Goal: Navigation & Orientation: Find specific page/section

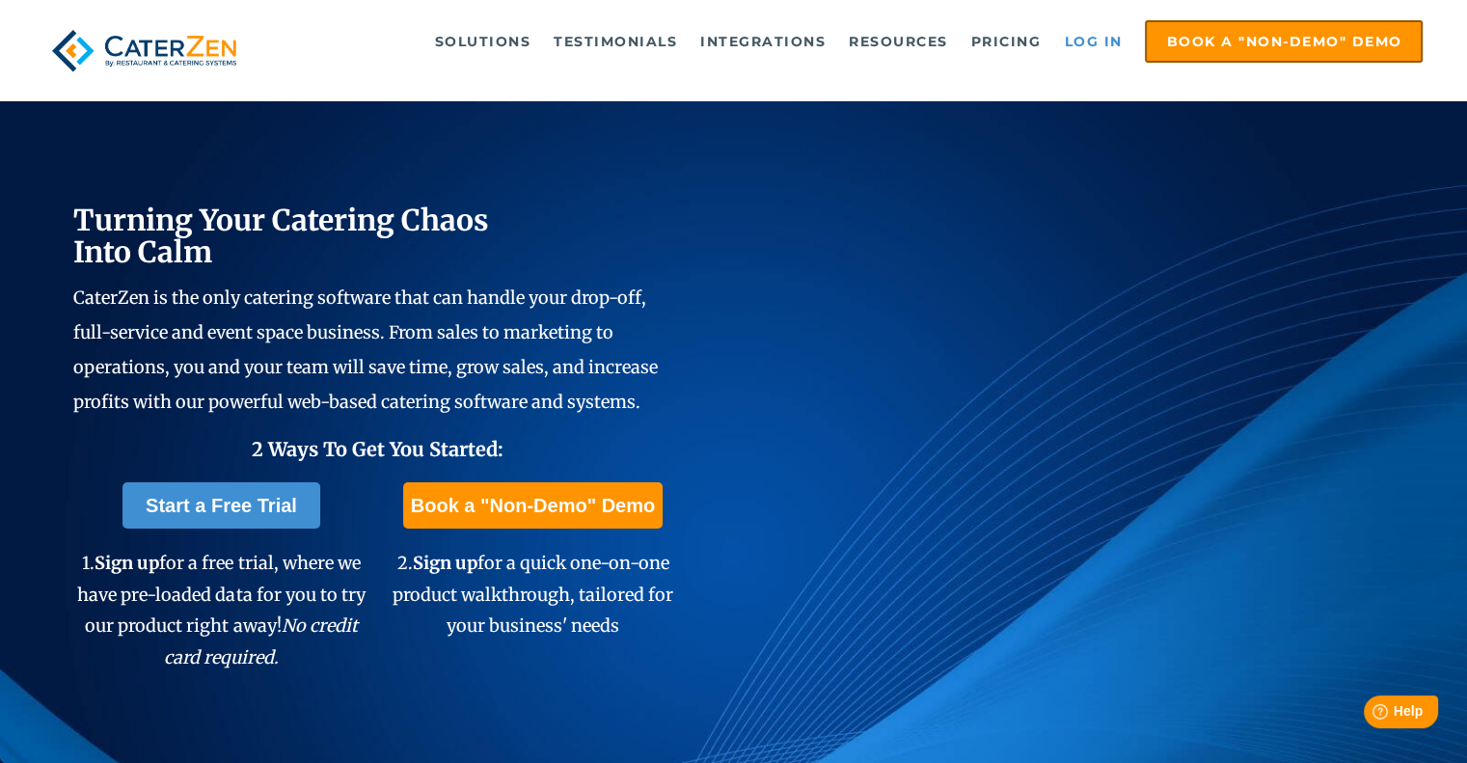
click at [1100, 33] on link "Log in" at bounding box center [1092, 41] width 77 height 39
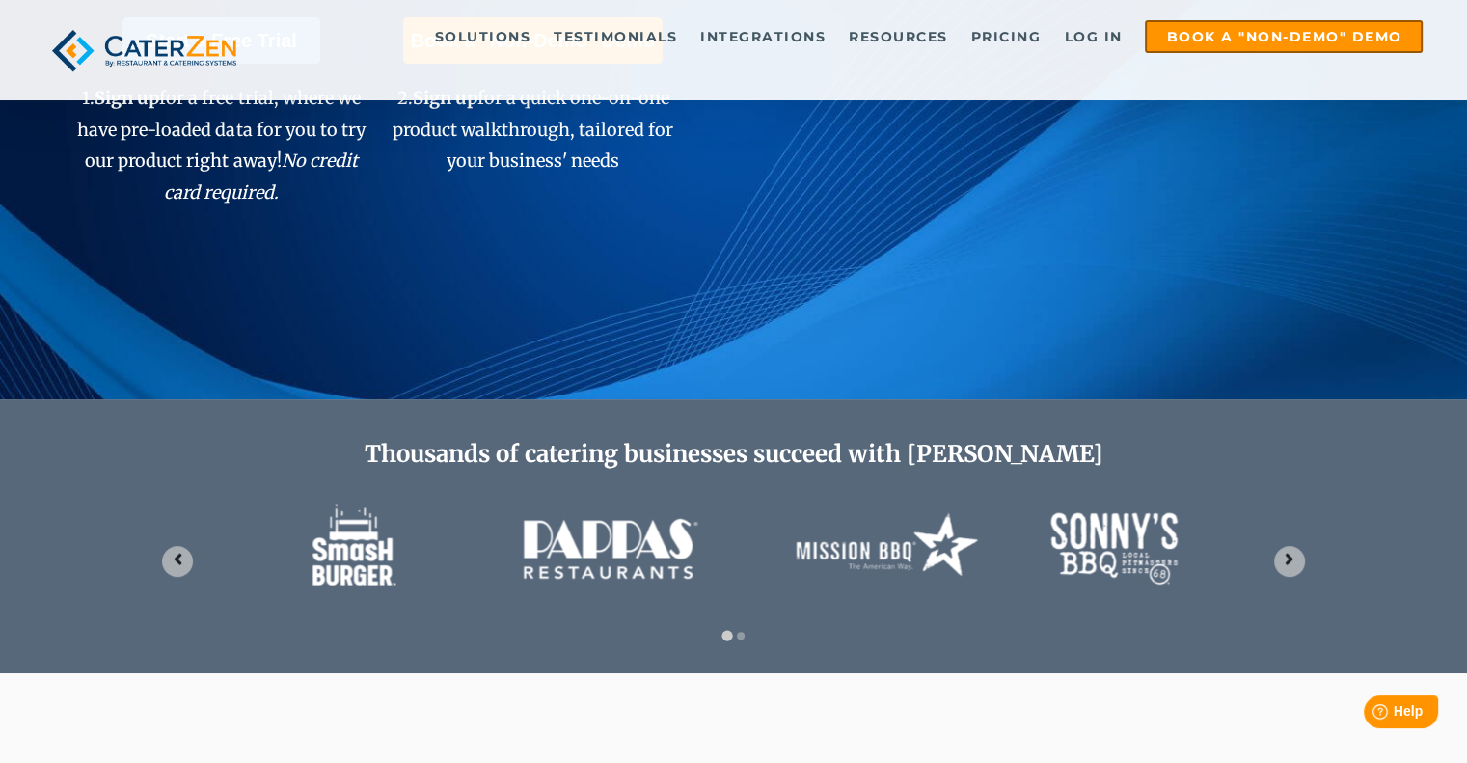
scroll to position [478, 0]
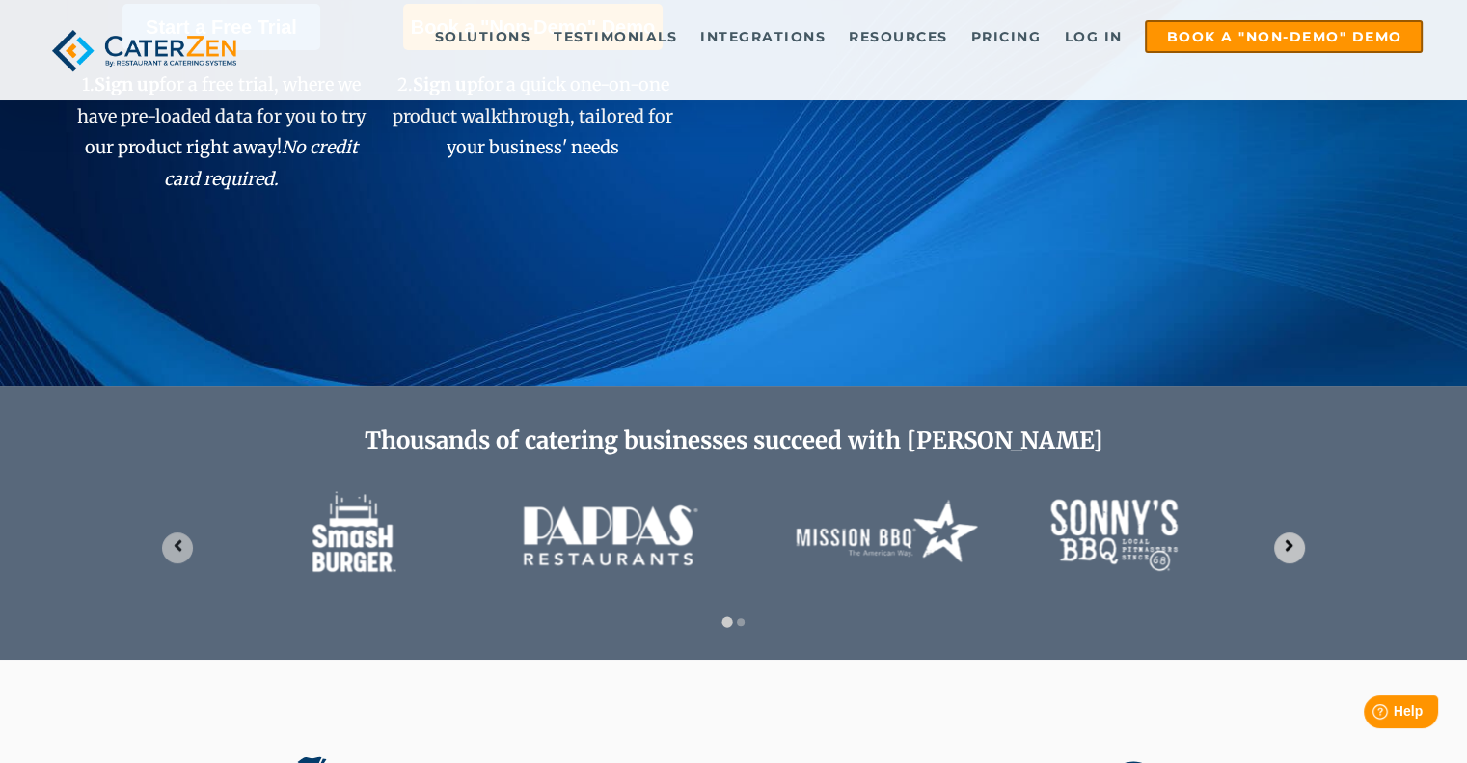
click at [1283, 547] on icon "Next slide" at bounding box center [1289, 545] width 18 height 18
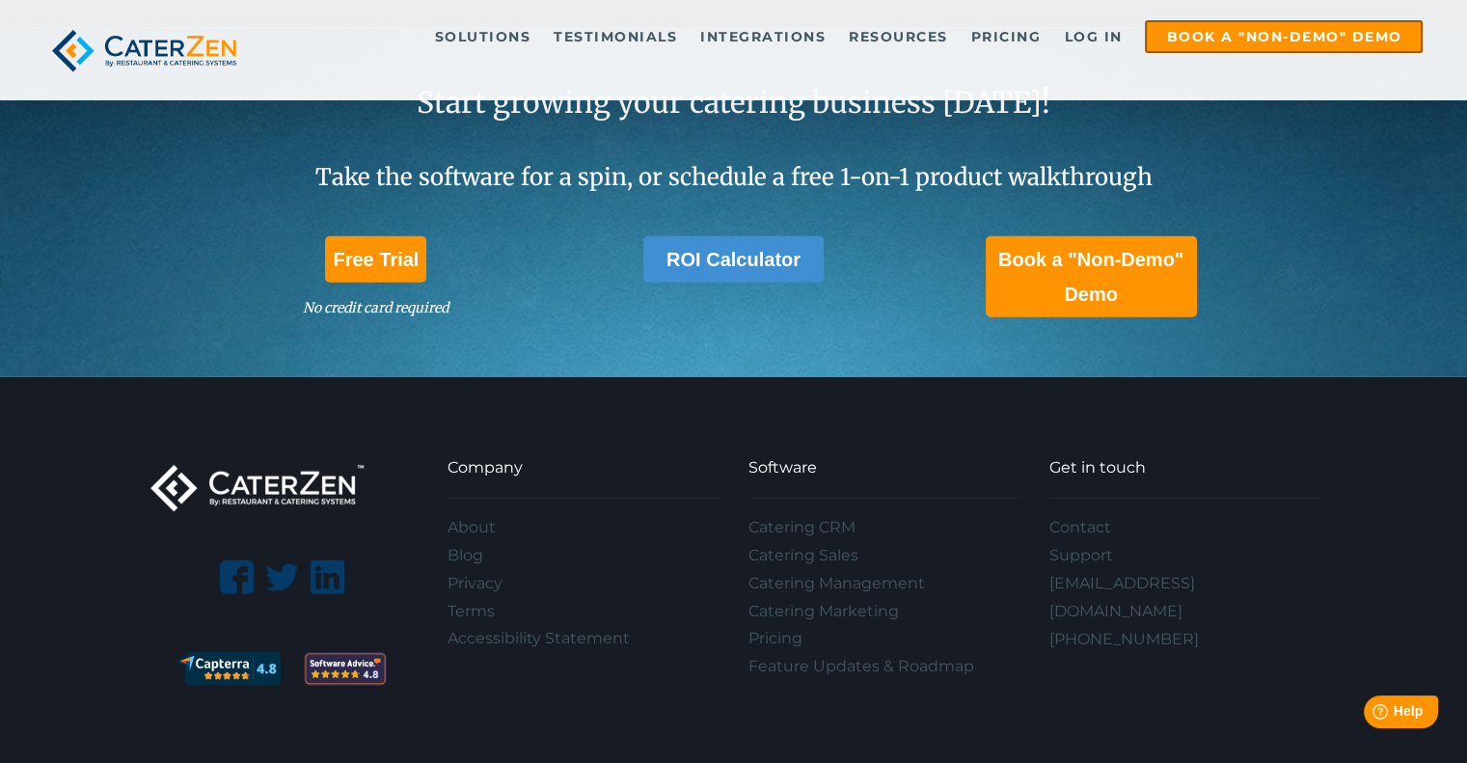
scroll to position [5672, 0]
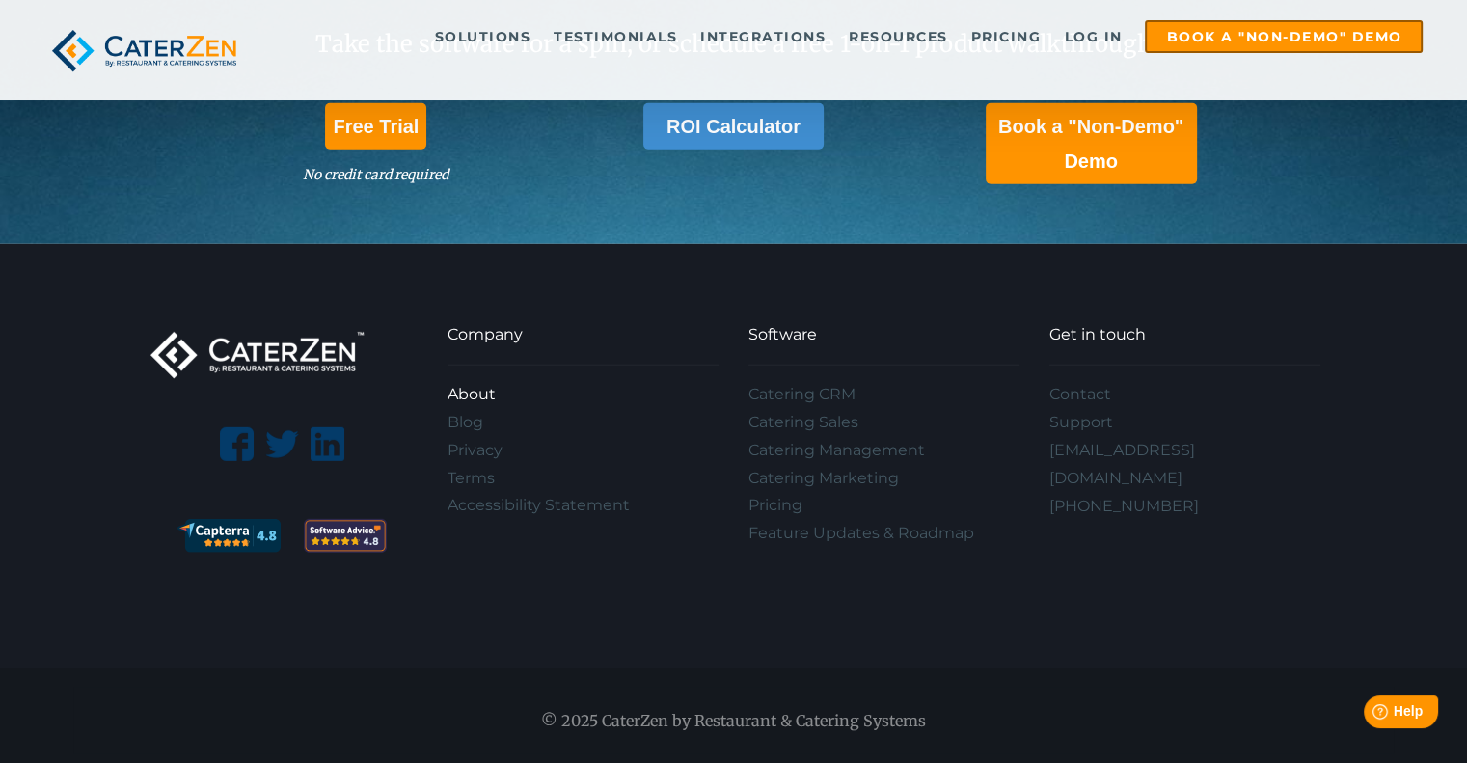
click at [492, 381] on link "About" at bounding box center [582, 395] width 271 height 28
